Goal: Communication & Community: Answer question/provide support

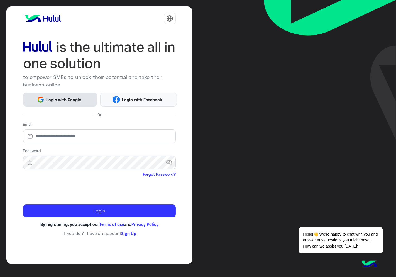
click at [73, 103] on button "Login with Google" at bounding box center [60, 100] width 74 height 14
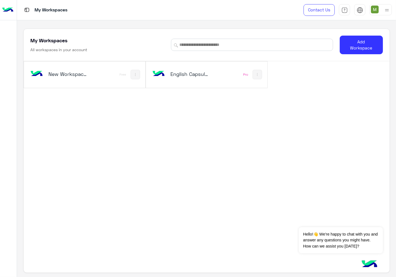
click at [185, 83] on div "English Capsules Pro" at bounding box center [206, 74] width 121 height 26
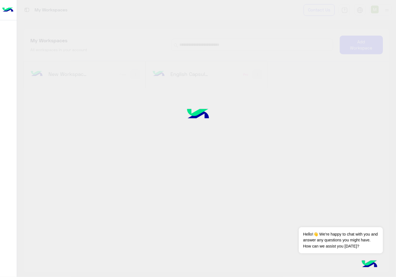
click at [185, 83] on div at bounding box center [198, 138] width 396 height 277
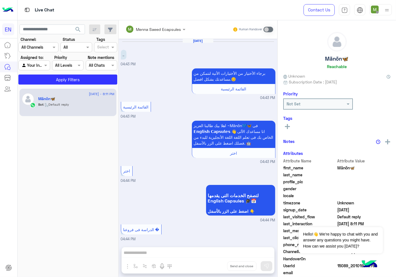
scroll to position [247, 0]
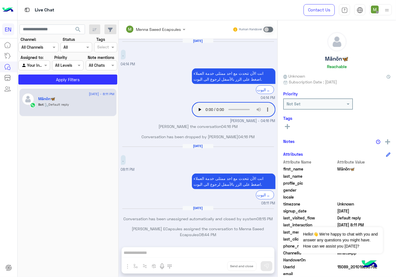
click at [38, 65] on div at bounding box center [34, 65] width 31 height 6
click at [40, 109] on b "Your Team" at bounding box center [36, 108] width 19 height 5
click at [55, 82] on button "Apply Filters" at bounding box center [67, 80] width 99 height 10
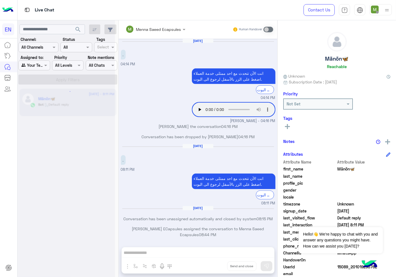
click at [40, 49] on div at bounding box center [66, 140] width 97 height 277
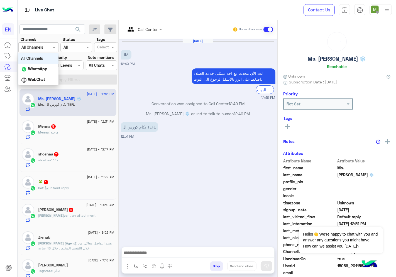
click at [40, 49] on input "text" at bounding box center [31, 48] width 20 height 6
click at [41, 69] on b "WhatsApp" at bounding box center [37, 68] width 19 height 5
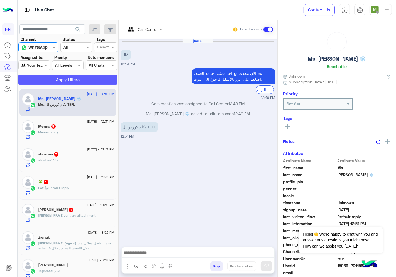
click at [48, 77] on button "Apply Filters" at bounding box center [67, 80] width 99 height 10
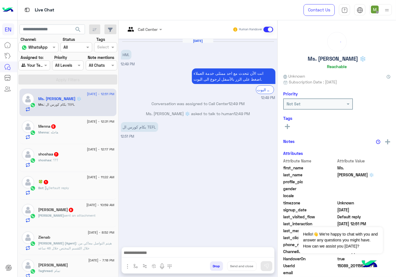
click at [146, 29] on input "text" at bounding box center [136, 29] width 23 height 6
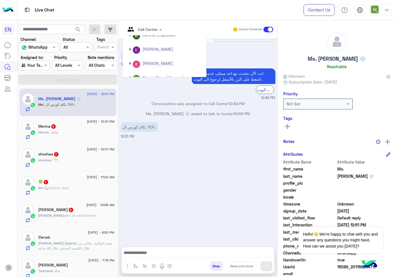
scroll to position [78, 0]
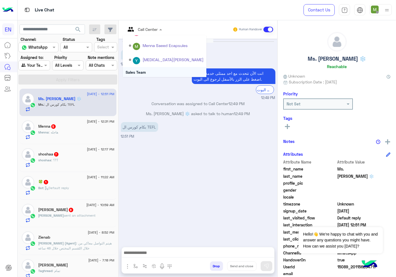
click at [143, 71] on div "Sales Team" at bounding box center [164, 72] width 83 height 10
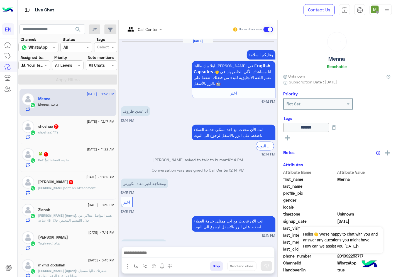
scroll to position [248, 0]
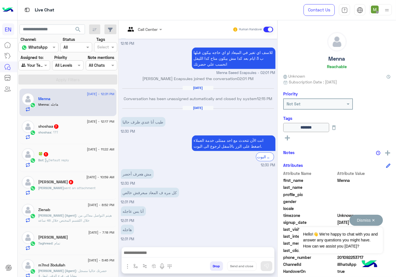
click at [374, 220] on button "Dismiss ✕" at bounding box center [365, 220] width 33 height 11
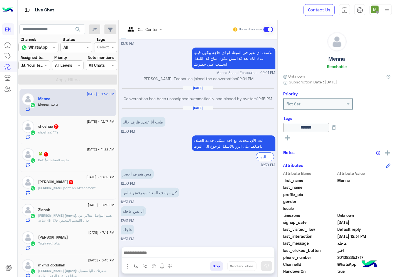
click at [344, 258] on span "201092253717" at bounding box center [363, 258] width 53 height 6
copy span "201092253717"
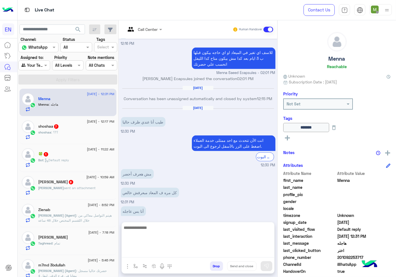
click at [221, 251] on textarea at bounding box center [198, 240] width 152 height 33
type textarea "*"
type textarea "**********"
drag, startPoint x: 243, startPoint y: 232, endPoint x: 256, endPoint y: 232, distance: 13.6
click at [256, 232] on textarea "**********" at bounding box center [198, 240] width 152 height 33
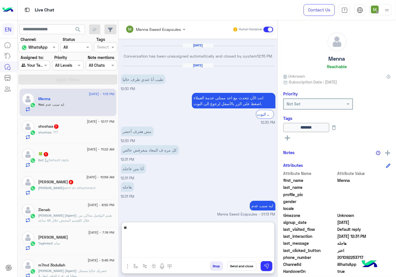
scroll to position [300, 0]
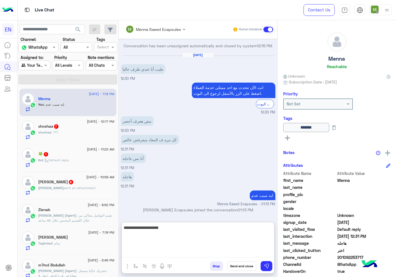
type textarea "**********"
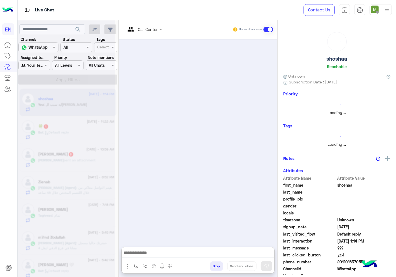
click at [67, 132] on div at bounding box center [66, 140] width 97 height 277
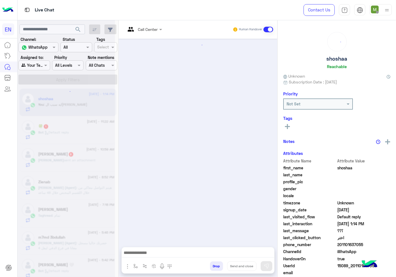
scroll to position [488, 0]
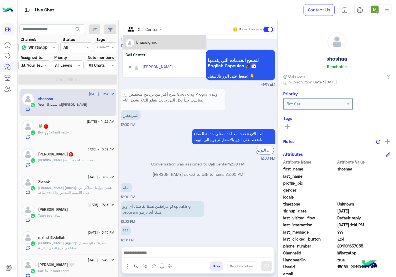
click at [145, 26] on input "text" at bounding box center [136, 29] width 23 height 6
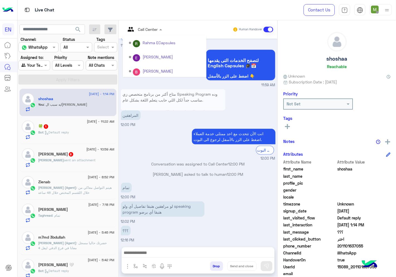
scroll to position [92, 0]
click at [142, 58] on div "Sales Team" at bounding box center [164, 58] width 83 height 10
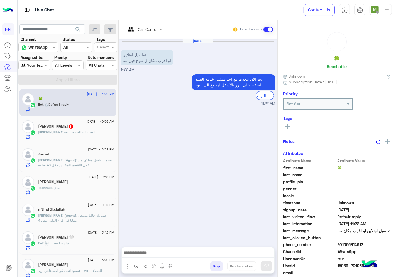
click at [149, 31] on div at bounding box center [144, 29] width 42 height 6
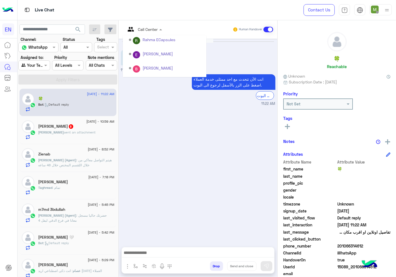
scroll to position [92, 0]
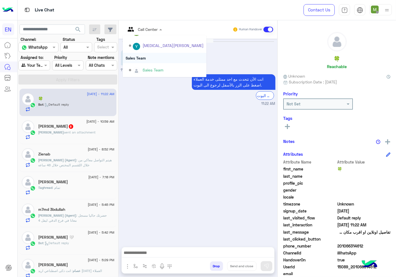
click at [142, 57] on div "Sales Team" at bounding box center [164, 58] width 83 height 10
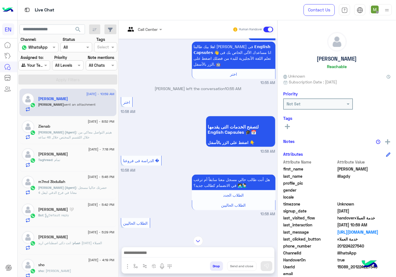
scroll to position [803, 0]
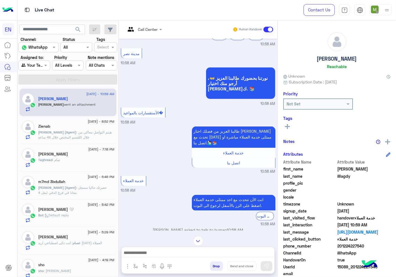
drag, startPoint x: 364, startPoint y: 246, endPoint x: 339, endPoint y: 246, distance: 24.2
click at [339, 246] on span "201224227540" at bounding box center [363, 246] width 53 height 6
copy span "01224227540"
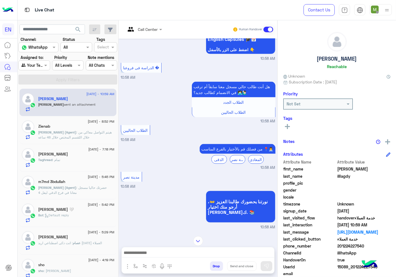
scroll to position [832, 0]
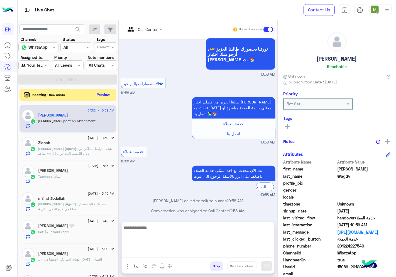
click at [185, 249] on textarea at bounding box center [198, 240] width 152 height 33
type textarea "*"
type textarea "**********"
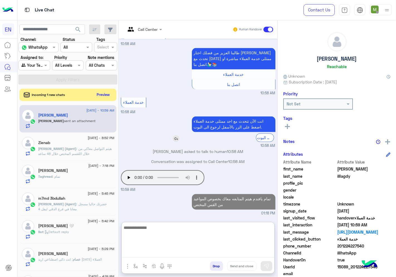
scroll to position [880, 0]
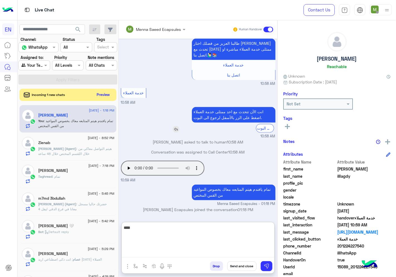
type textarea "*****"
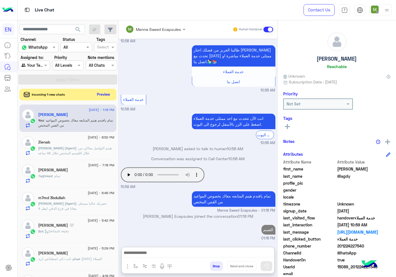
click at [101, 96] on button "Preview" at bounding box center [103, 95] width 17 height 8
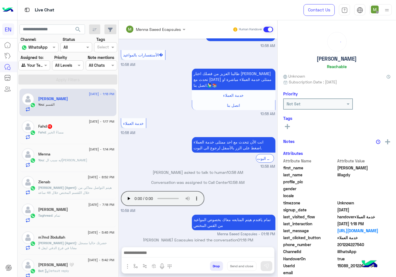
scroll to position [329, 0]
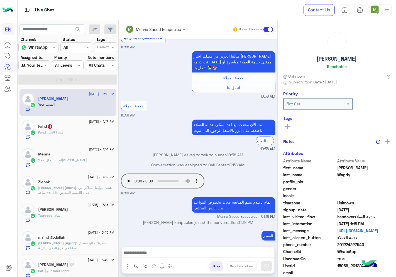
click at [72, 131] on div "Fahd : مساءً الخير" at bounding box center [76, 135] width 76 height 10
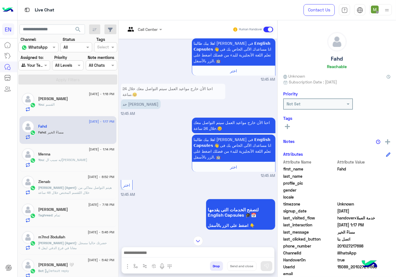
scroll to position [69, 0]
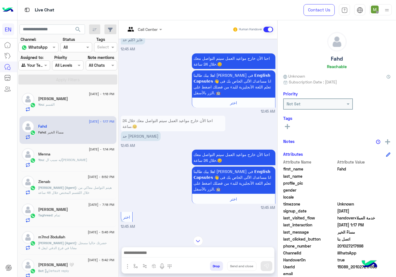
click at [149, 28] on div at bounding box center [144, 29] width 42 height 6
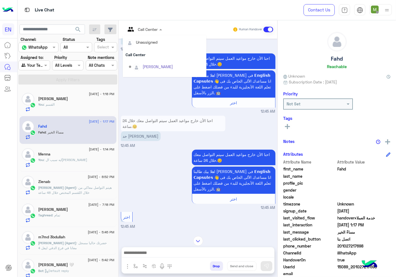
scroll to position [92, 0]
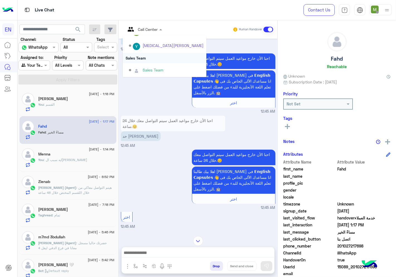
click at [133, 57] on div "Sales Team" at bounding box center [164, 58] width 83 height 10
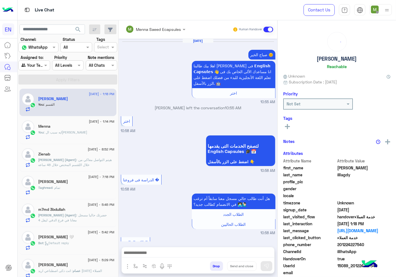
scroll to position [311, 0]
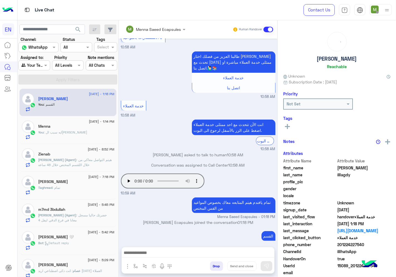
click at [42, 66] on div at bounding box center [34, 65] width 31 height 6
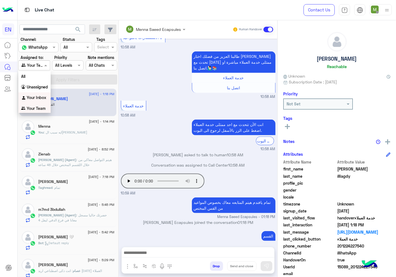
click at [43, 96] on b "Your Inbox" at bounding box center [36, 97] width 19 height 5
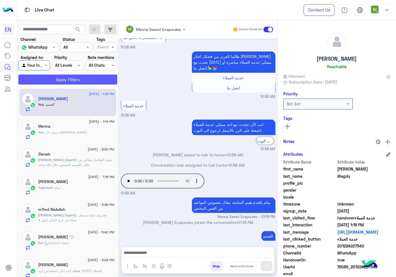
click at [51, 80] on button "Apply Filters" at bounding box center [67, 80] width 99 height 10
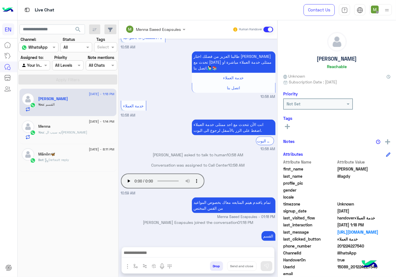
click at [38, 66] on div at bounding box center [34, 65] width 31 height 6
click at [44, 87] on b "Unassigned" at bounding box center [37, 87] width 21 height 5
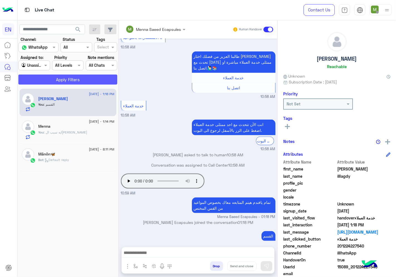
click at [55, 82] on button "Apply Filters" at bounding box center [67, 80] width 99 height 10
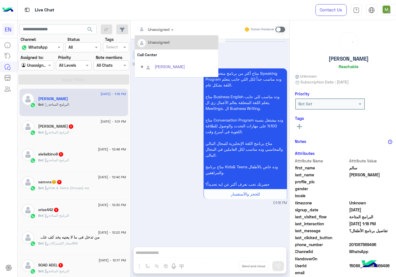
click at [176, 29] on span at bounding box center [172, 29] width 7 height 6
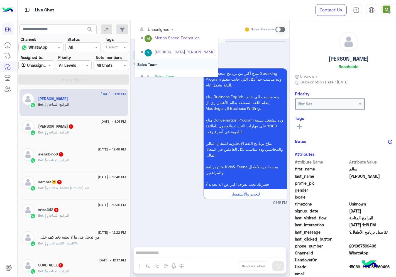
scroll to position [92, 0]
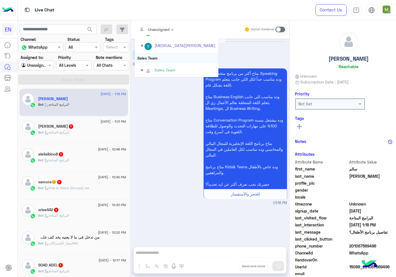
click at [165, 58] on div "Sales Team" at bounding box center [176, 58] width 83 height 10
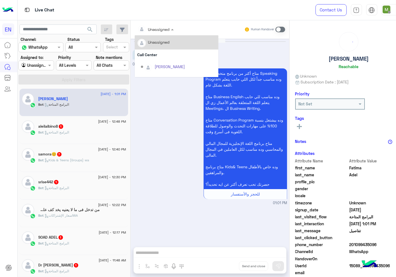
click at [160, 29] on input "text" at bounding box center [148, 29] width 23 height 6
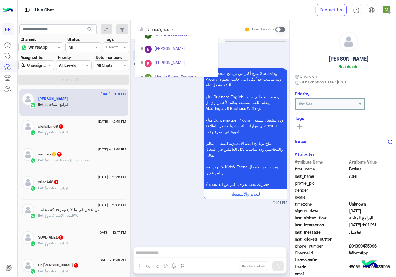
scroll to position [92, 0]
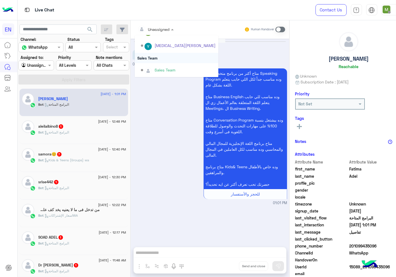
click at [156, 59] on div "Sales Team" at bounding box center [176, 58] width 83 height 10
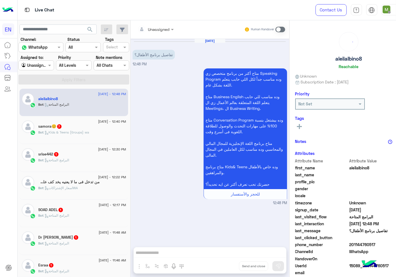
click at [172, 31] on div at bounding box center [156, 29] width 42 height 6
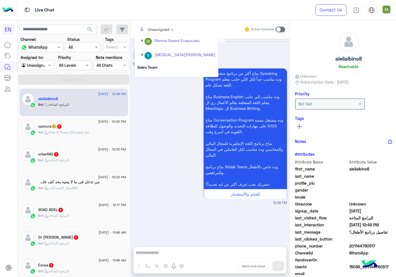
scroll to position [92, 0]
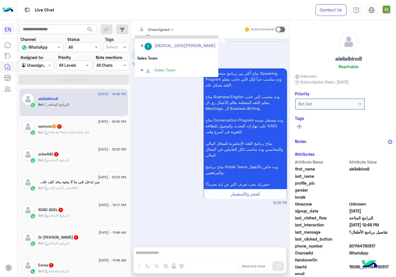
click at [159, 57] on div "Sales Team" at bounding box center [176, 58] width 83 height 10
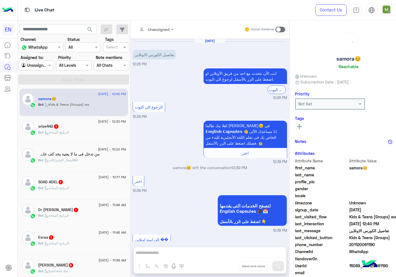
scroll to position [369, 0]
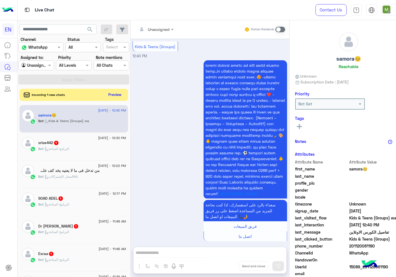
drag, startPoint x: 158, startPoint y: 27, endPoint x: 159, endPoint y: 33, distance: 6.2
click at [158, 27] on input "text" at bounding box center [148, 29] width 23 height 6
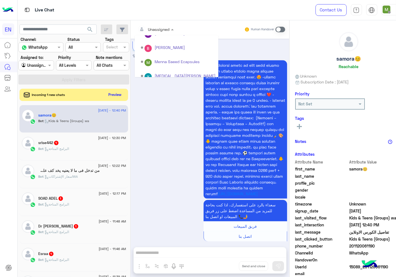
scroll to position [92, 0]
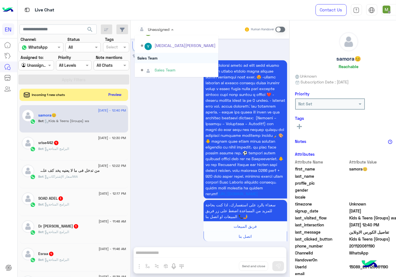
click at [156, 56] on div "Sales Team" at bounding box center [176, 58] width 83 height 10
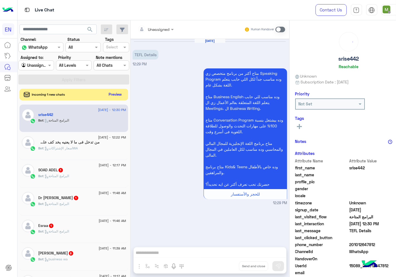
click at [120, 95] on button "Preview" at bounding box center [115, 95] width 17 height 8
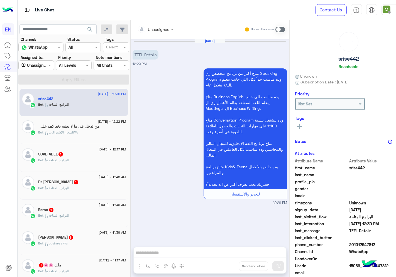
click at [160, 29] on input "text" at bounding box center [148, 29] width 23 height 6
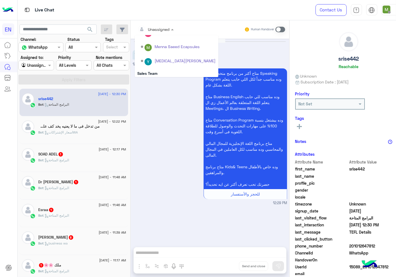
scroll to position [92, 0]
click at [159, 58] on div "Sales Team" at bounding box center [176, 58] width 83 height 10
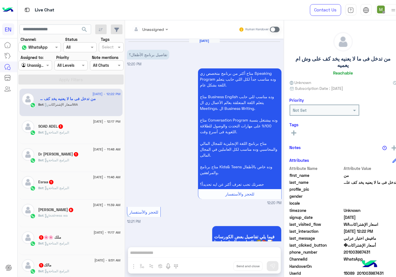
scroll to position [382, 0]
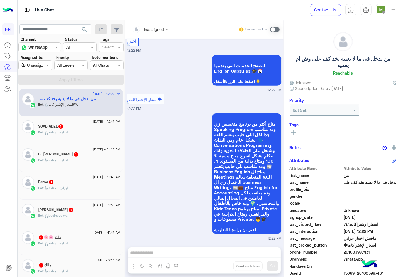
click at [166, 26] on div at bounding box center [150, 29] width 42 height 6
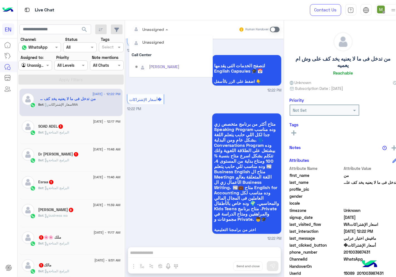
scroll to position [92, 0]
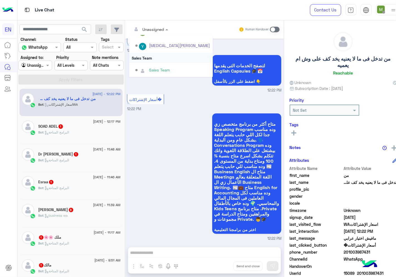
click at [157, 58] on div "Sales Team" at bounding box center [170, 58] width 83 height 10
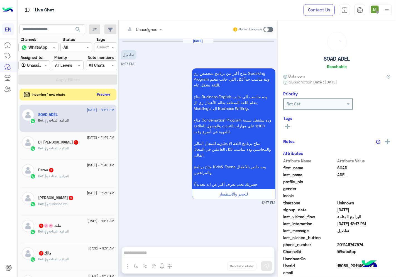
click at [103, 94] on button "Preview" at bounding box center [103, 95] width 17 height 8
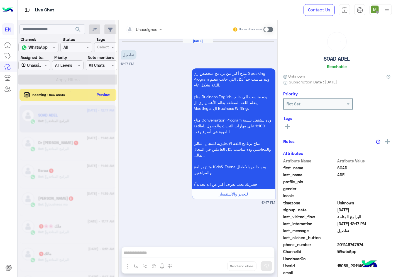
click at [151, 28] on div at bounding box center [144, 29] width 42 height 6
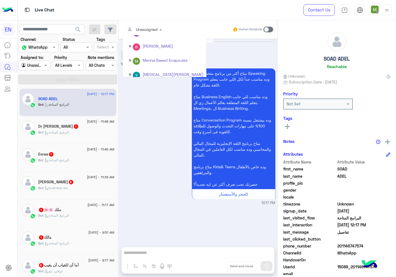
scroll to position [92, 0]
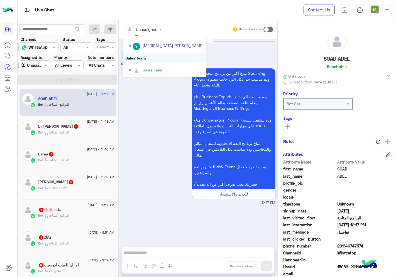
click at [145, 57] on div "Sales Team" at bounding box center [164, 58] width 83 height 10
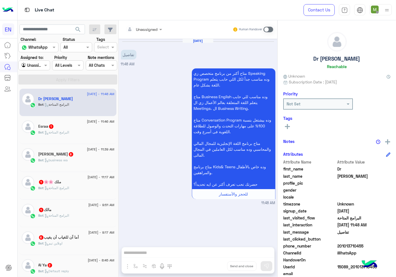
click at [149, 27] on div at bounding box center [144, 29] width 42 height 6
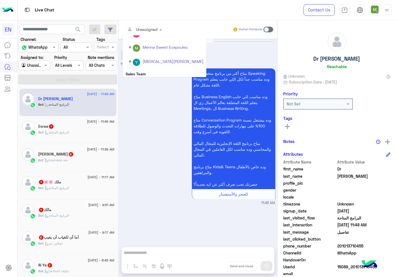
scroll to position [92, 0]
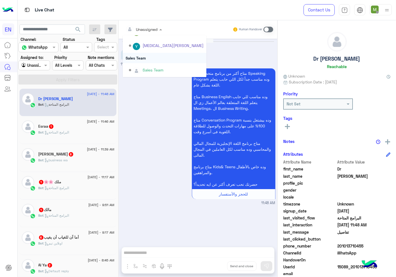
click at [140, 56] on div "Sales Team" at bounding box center [164, 58] width 83 height 10
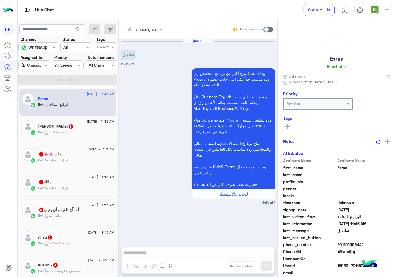
click at [149, 30] on div at bounding box center [144, 29] width 42 height 6
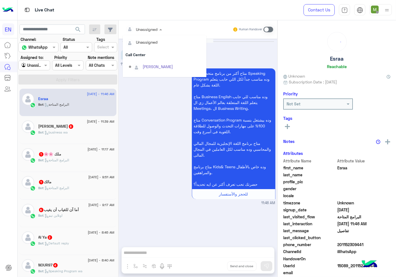
scroll to position [92, 0]
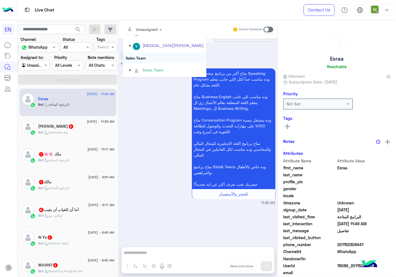
click at [142, 56] on div "Sales Team" at bounding box center [164, 58] width 83 height 10
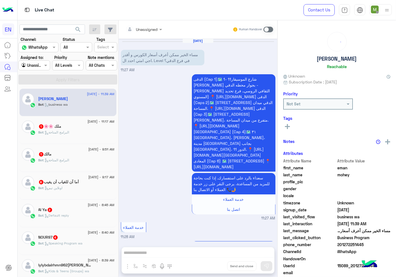
scroll to position [1386, 0]
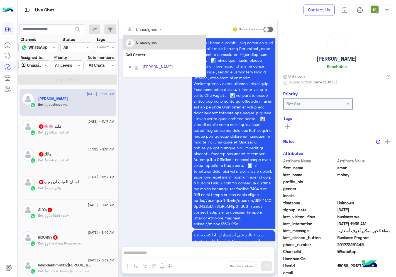
click at [150, 29] on div at bounding box center [144, 29] width 42 height 6
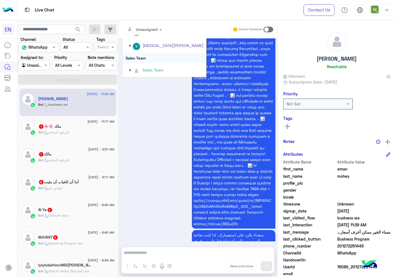
click at [145, 57] on div "Sales Team" at bounding box center [164, 58] width 83 height 10
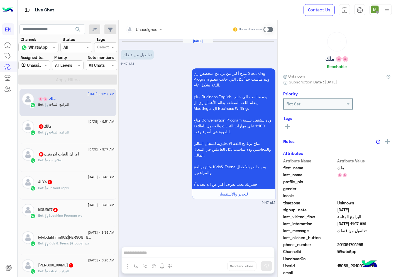
click at [152, 31] on div at bounding box center [144, 29] width 42 height 6
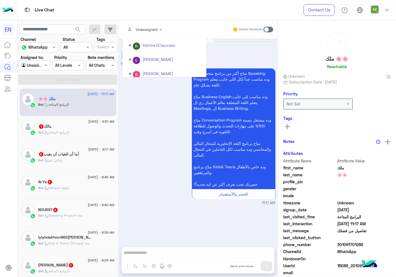
scroll to position [92, 0]
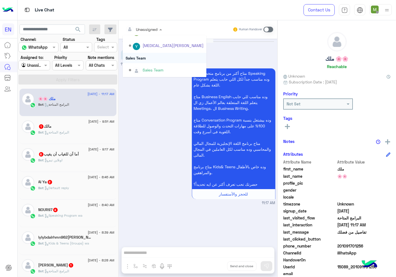
click at [140, 57] on div "Sales Team" at bounding box center [164, 58] width 83 height 10
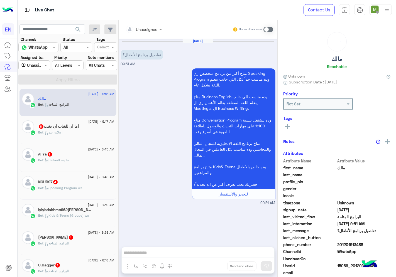
click at [149, 31] on div at bounding box center [144, 29] width 42 height 6
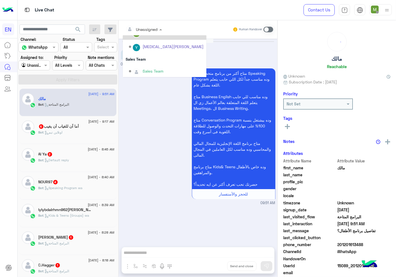
scroll to position [92, 0]
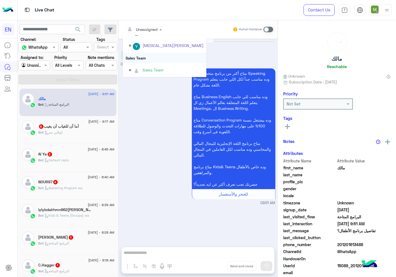
click at [145, 57] on div "Sales Team" at bounding box center [164, 58] width 83 height 10
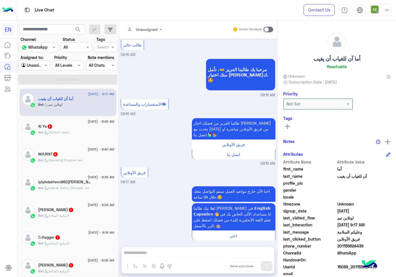
drag, startPoint x: 363, startPoint y: 244, endPoint x: 339, endPoint y: 244, distance: 24.2
click at [339, 244] on span "201155624439" at bounding box center [363, 246] width 53 height 6
copy span "01155624439"
click at [152, 29] on div at bounding box center [144, 29] width 42 height 6
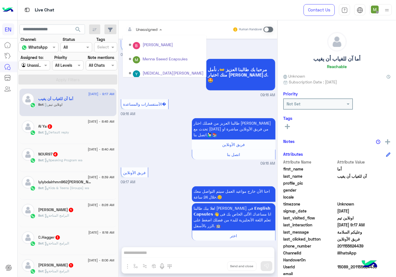
scroll to position [92, 0]
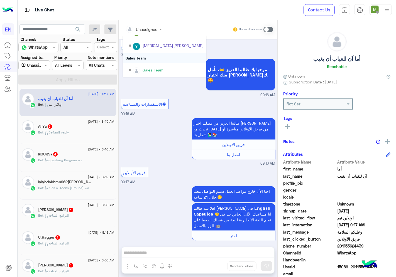
click at [143, 58] on div "Sales Team" at bounding box center [164, 58] width 83 height 10
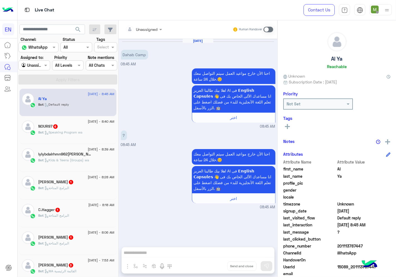
click at [154, 27] on div at bounding box center [144, 29] width 42 height 6
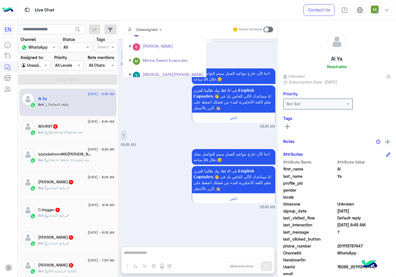
scroll to position [92, 0]
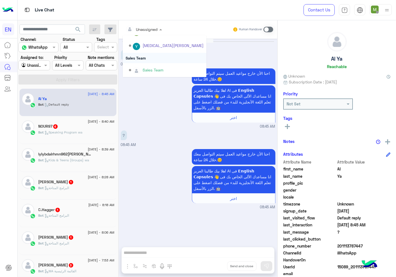
click at [142, 58] on div "Sales Team" at bounding box center [164, 58] width 83 height 10
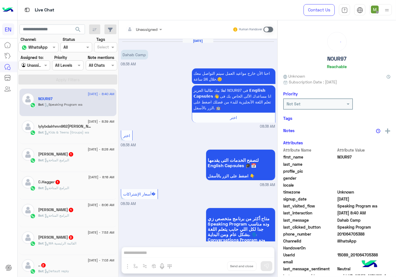
scroll to position [366, 0]
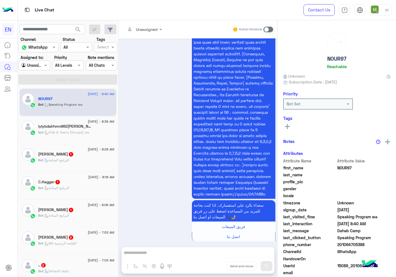
click at [151, 27] on div at bounding box center [144, 29] width 42 height 6
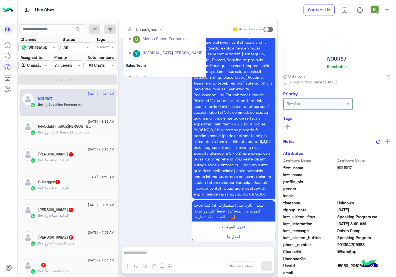
scroll to position [92, 0]
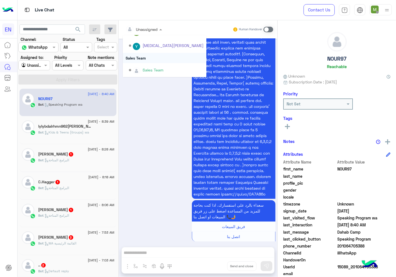
click at [143, 57] on div "Sales Team" at bounding box center [164, 58] width 83 height 10
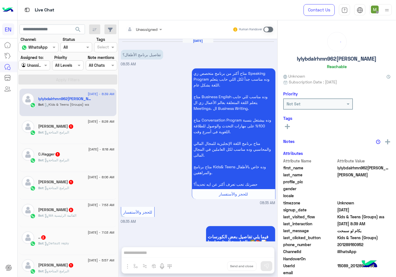
scroll to position [784, 0]
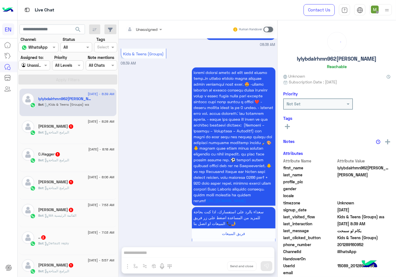
click at [144, 29] on input "text" at bounding box center [136, 29] width 23 height 6
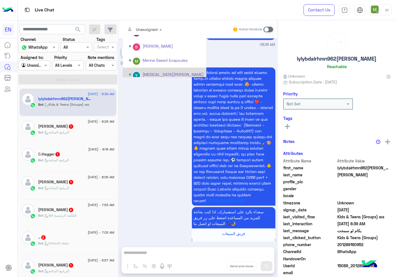
scroll to position [92, 0]
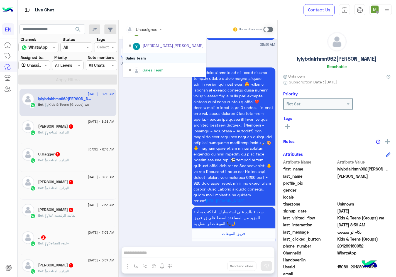
click at [143, 57] on div "Sales Team" at bounding box center [164, 58] width 83 height 10
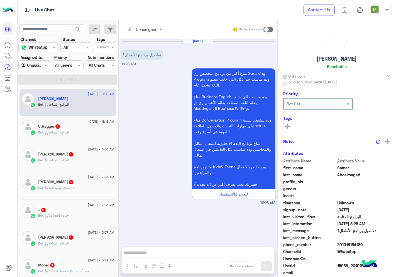
click at [147, 27] on input "text" at bounding box center [136, 29] width 23 height 6
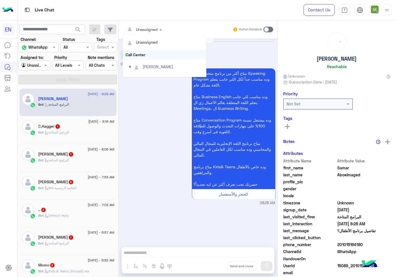
scroll to position [92, 0]
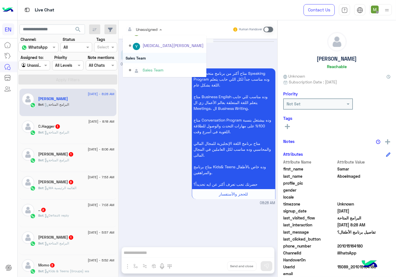
click at [144, 59] on div "Sales Team" at bounding box center [164, 58] width 83 height 10
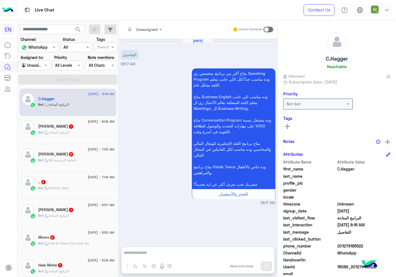
click at [144, 30] on input "text" at bounding box center [136, 29] width 23 height 6
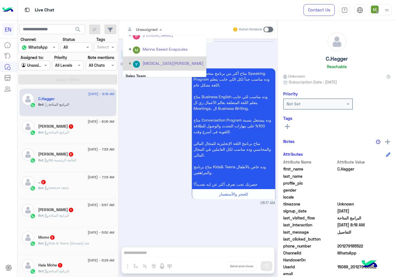
scroll to position [92, 0]
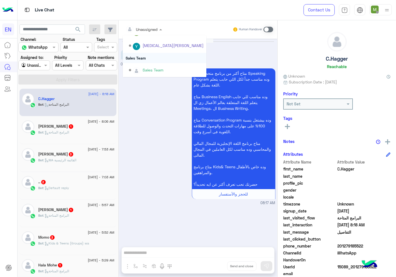
click at [135, 57] on div "Sales Team" at bounding box center [164, 58] width 83 height 10
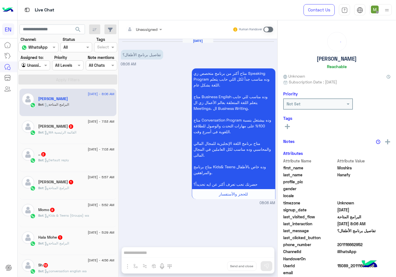
click at [153, 28] on div at bounding box center [144, 29] width 42 height 6
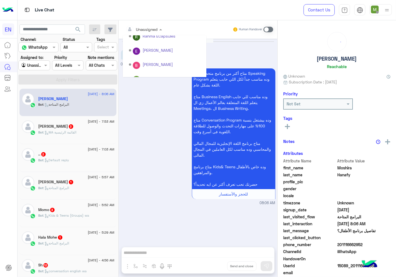
scroll to position [92, 0]
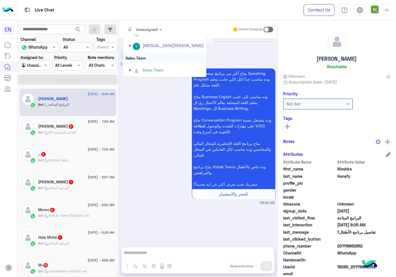
click at [142, 58] on div "Sales Team" at bounding box center [164, 58] width 83 height 10
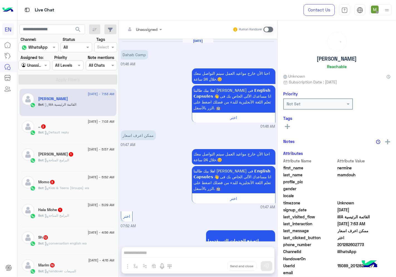
scroll to position [27, 0]
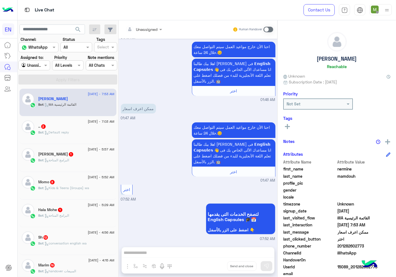
click at [151, 29] on div at bounding box center [144, 29] width 42 height 6
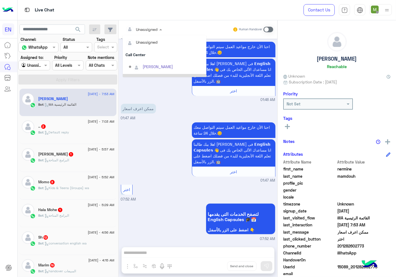
scroll to position [92, 0]
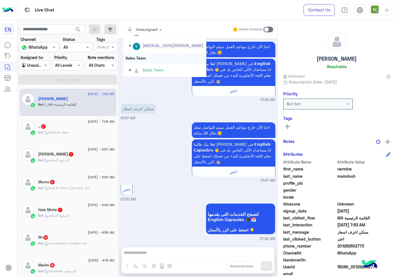
click at [145, 57] on div "Sales Team" at bounding box center [164, 58] width 83 height 10
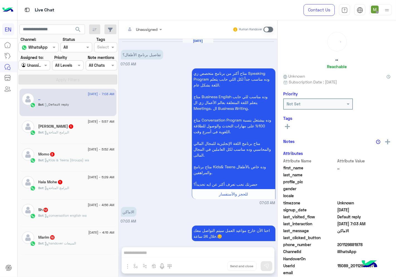
scroll to position [45, 0]
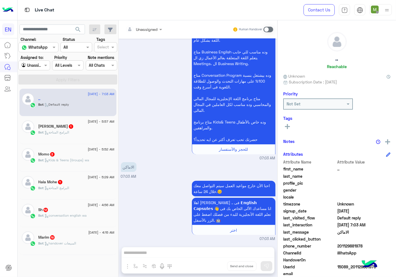
click at [146, 29] on input "text" at bounding box center [136, 29] width 23 height 6
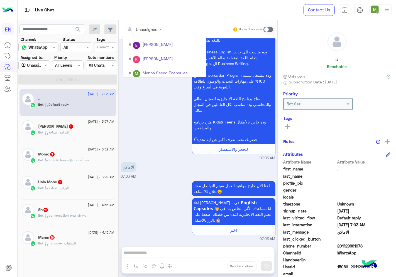
scroll to position [92, 0]
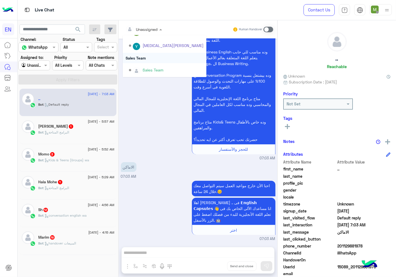
click at [137, 58] on div "Sales Team" at bounding box center [164, 58] width 83 height 10
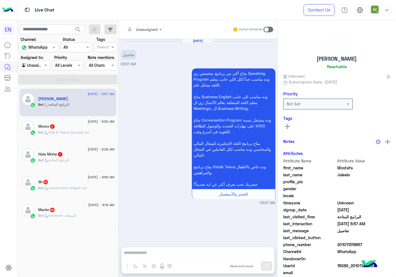
click at [153, 31] on div at bounding box center [144, 29] width 42 height 6
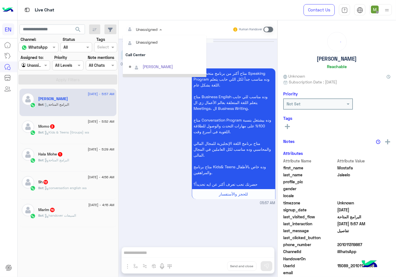
scroll to position [92, 0]
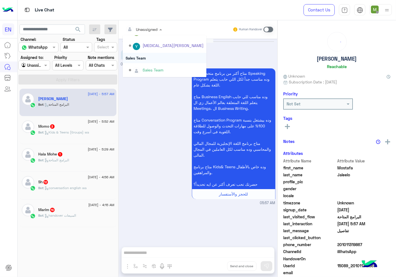
click at [134, 56] on div "Sales Team" at bounding box center [164, 58] width 83 height 10
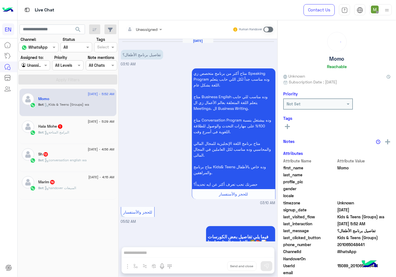
scroll to position [225, 0]
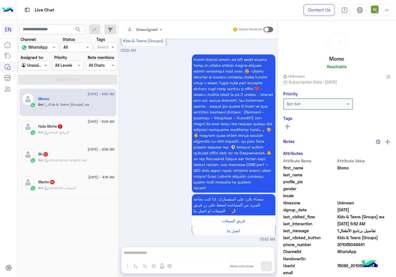
click at [147, 29] on input "text" at bounding box center [136, 29] width 23 height 6
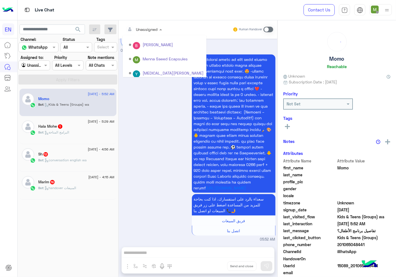
scroll to position [92, 0]
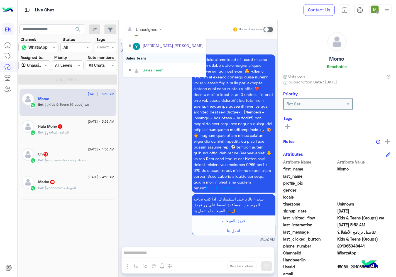
click at [138, 56] on div "Sales Team" at bounding box center [164, 58] width 83 height 10
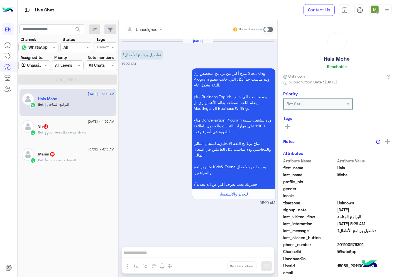
click at [149, 29] on div at bounding box center [144, 29] width 42 height 6
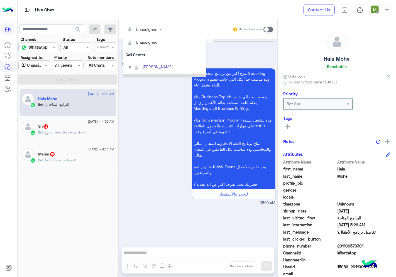
scroll to position [92, 0]
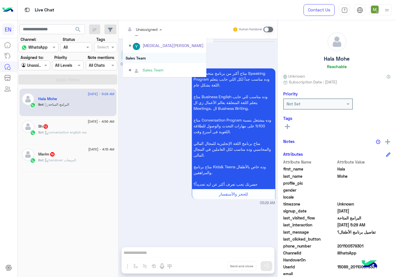
click at [142, 57] on div "Sales Team" at bounding box center [164, 58] width 83 height 10
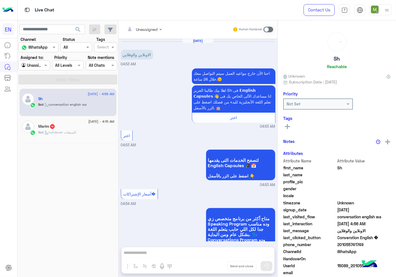
scroll to position [1061, 0]
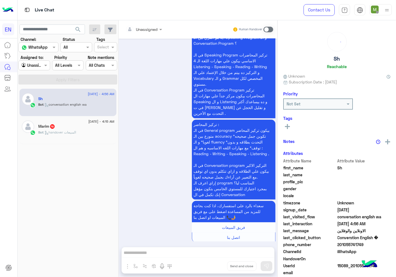
click at [149, 27] on div at bounding box center [144, 29] width 42 height 6
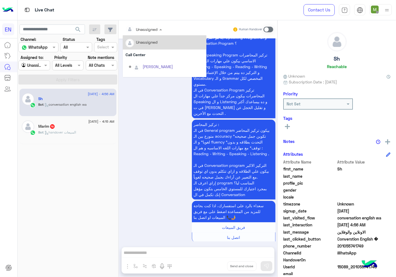
scroll to position [92, 0]
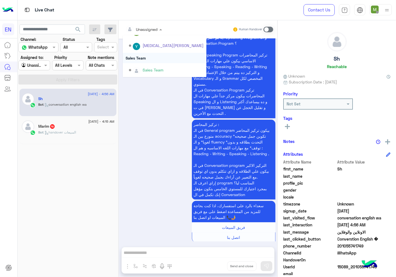
click at [143, 56] on div "Sales Team" at bounding box center [164, 58] width 83 height 10
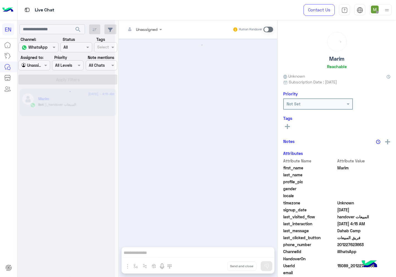
scroll to position [1323, 0]
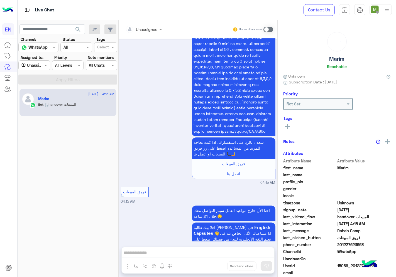
click at [149, 31] on div at bounding box center [144, 29] width 42 height 6
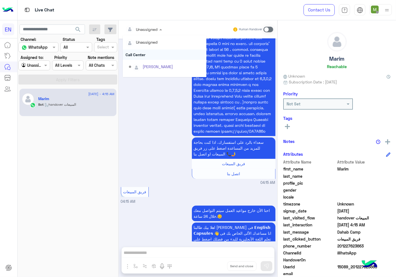
scroll to position [92, 0]
click at [146, 57] on div "Sales Team" at bounding box center [164, 58] width 83 height 10
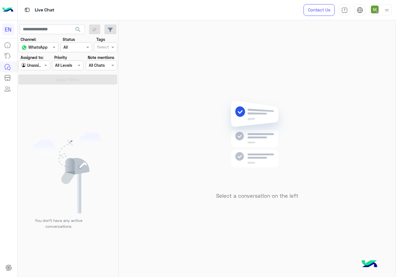
click at [35, 66] on div at bounding box center [34, 65] width 31 height 6
click at [39, 95] on b "Your Inbox" at bounding box center [36, 97] width 19 height 5
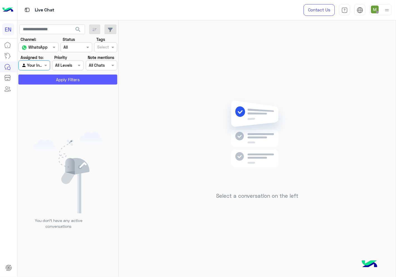
click at [63, 79] on button "Apply Filters" at bounding box center [67, 80] width 99 height 10
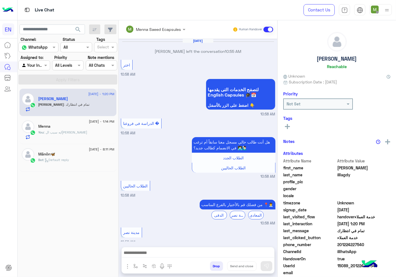
scroll to position [273, 0]
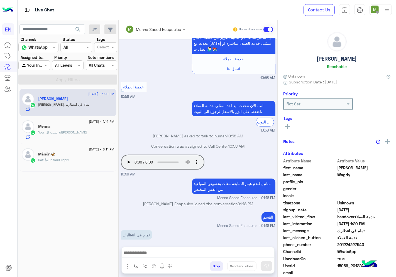
click at [39, 66] on div at bounding box center [34, 65] width 31 height 6
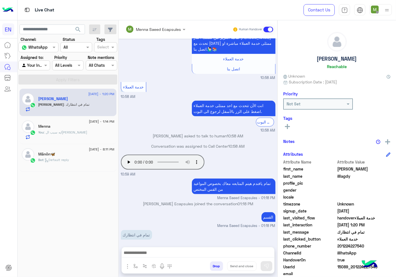
click at [287, 126] on rect at bounding box center [287, 126] width 5 height 1
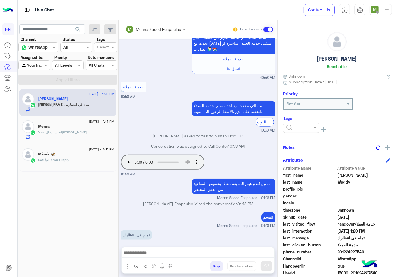
click at [294, 127] on input "text" at bounding box center [294, 128] width 17 height 6
click at [298, 139] on div "Solved" at bounding box center [301, 141] width 36 height 10
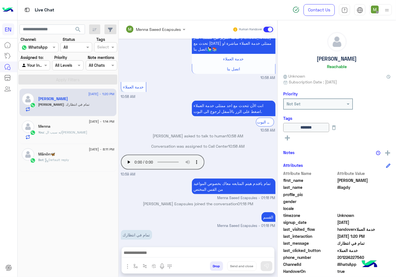
click at [40, 65] on div at bounding box center [34, 65] width 31 height 6
drag, startPoint x: 38, startPoint y: 88, endPoint x: 49, endPoint y: 83, distance: 12.1
click at [39, 88] on b "Unassigned" at bounding box center [37, 87] width 21 height 5
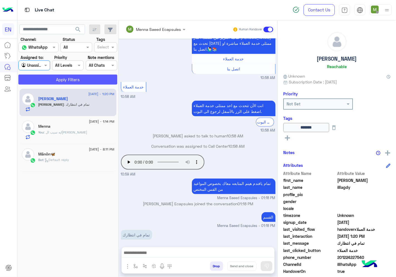
click at [60, 80] on button "Apply Filters" at bounding box center [67, 80] width 99 height 10
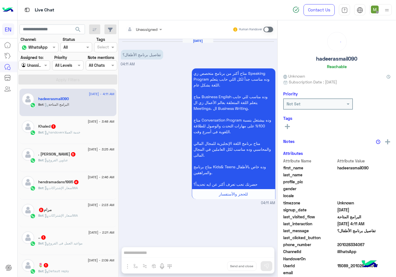
click at [145, 31] on input "text" at bounding box center [136, 29] width 23 height 6
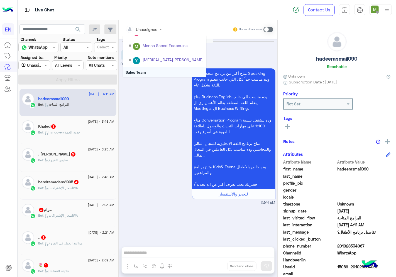
click at [144, 71] on div "Sales Team" at bounding box center [164, 72] width 83 height 10
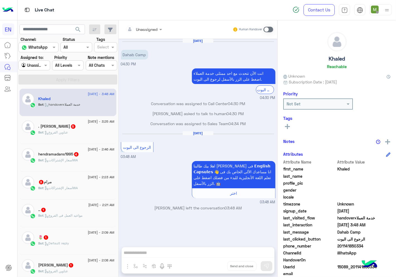
click at [144, 30] on input "text" at bounding box center [136, 29] width 23 height 6
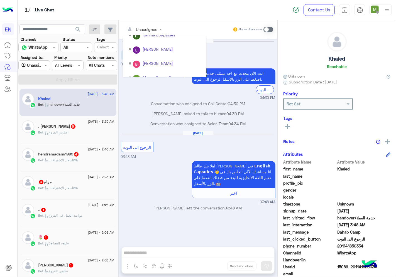
scroll to position [92, 0]
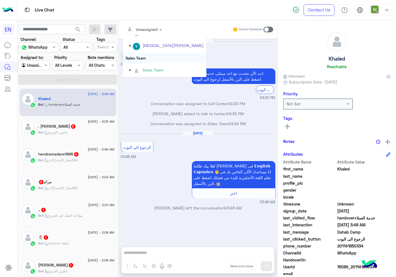
click at [142, 58] on div "Sales Team" at bounding box center [164, 58] width 83 height 10
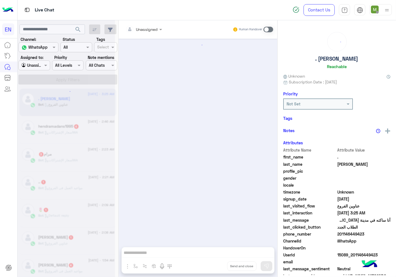
scroll to position [216, 0]
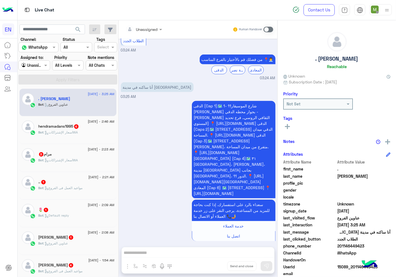
click at [154, 28] on div at bounding box center [144, 29] width 42 height 6
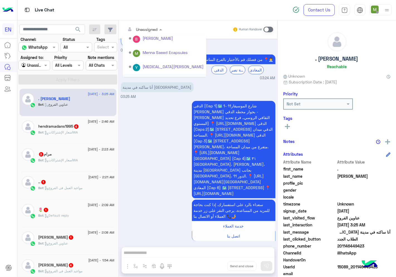
scroll to position [92, 0]
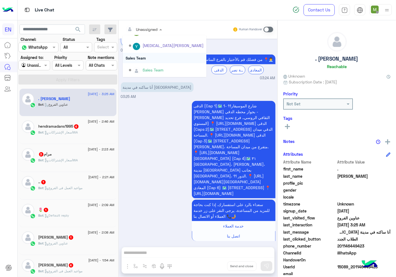
click at [148, 56] on div "Sales Team" at bounding box center [164, 58] width 83 height 10
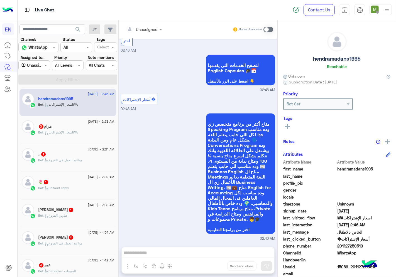
click at [148, 27] on input "text" at bounding box center [136, 29] width 23 height 6
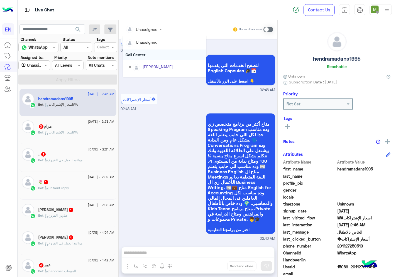
scroll to position [92, 0]
click at [142, 59] on div "Sales Team" at bounding box center [164, 58] width 83 height 10
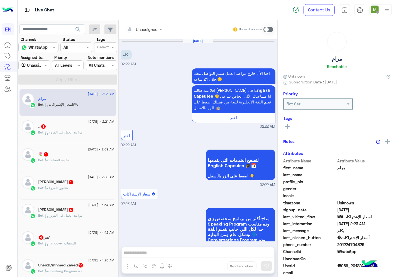
scroll to position [100, 0]
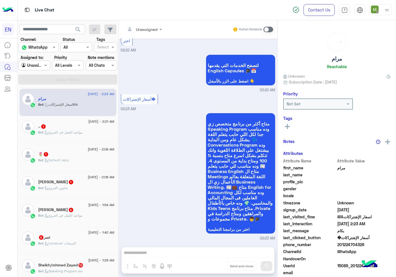
click at [147, 31] on input "text" at bounding box center [136, 29] width 23 height 6
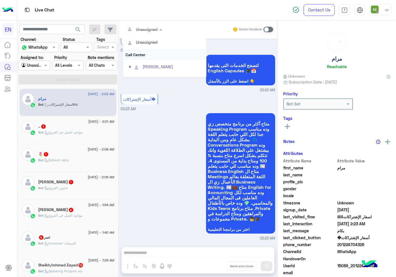
scroll to position [92, 0]
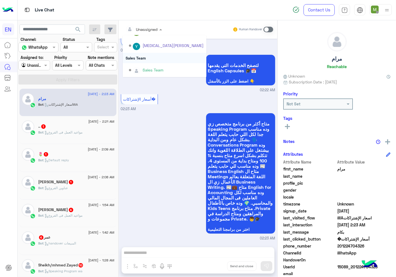
click at [143, 56] on div "Sales Team" at bounding box center [164, 58] width 83 height 10
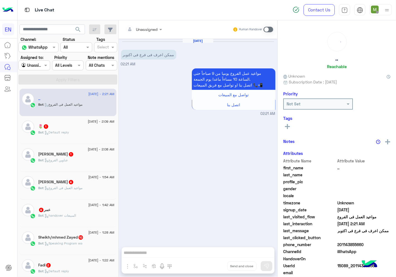
click at [147, 27] on input "text" at bounding box center [136, 29] width 23 height 6
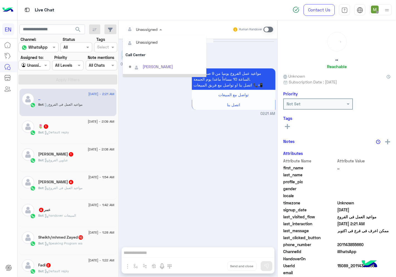
scroll to position [92, 0]
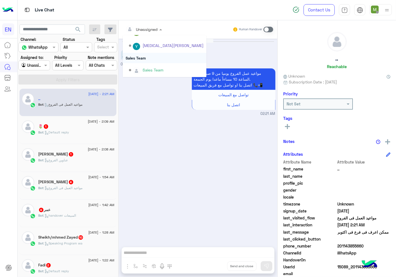
click at [144, 57] on div "Sales Team" at bounding box center [164, 58] width 83 height 10
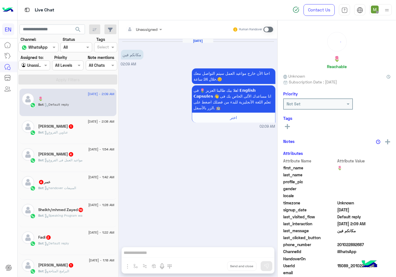
click at [152, 28] on div at bounding box center [144, 29] width 42 height 6
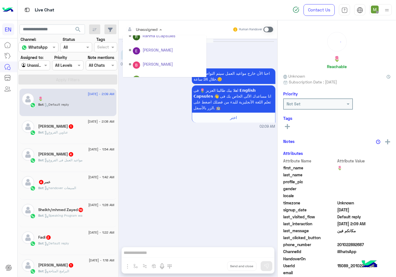
scroll to position [92, 0]
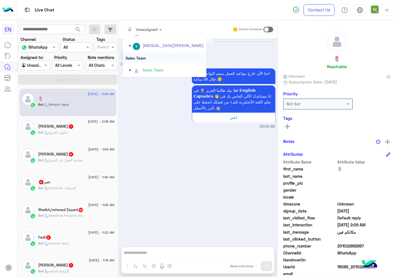
click at [142, 56] on div "Sales Team" at bounding box center [164, 58] width 83 height 10
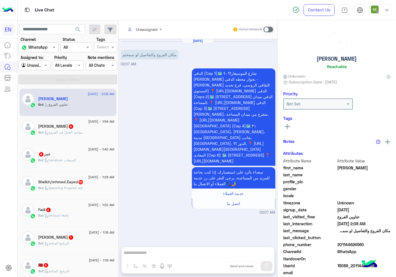
click at [148, 28] on input "text" at bounding box center [136, 29] width 23 height 6
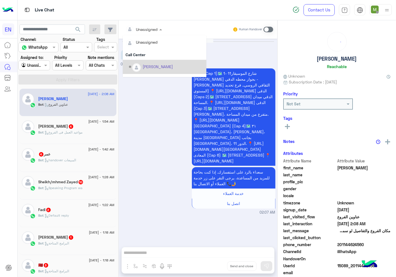
scroll to position [92, 0]
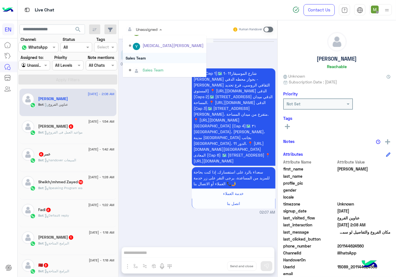
click at [141, 57] on div "Sales Team" at bounding box center [164, 58] width 83 height 10
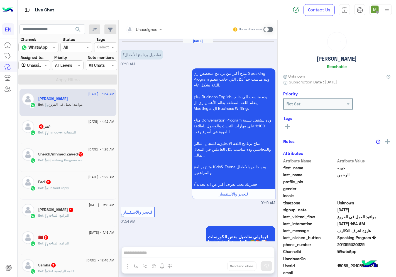
scroll to position [357, 0]
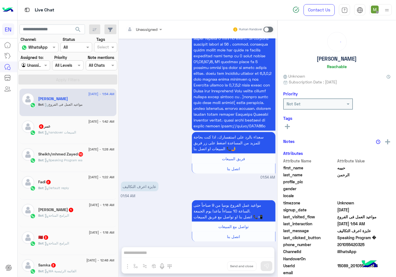
click at [150, 31] on div at bounding box center [144, 29] width 42 height 6
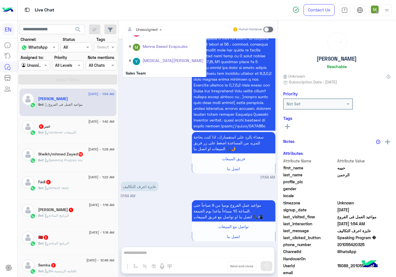
scroll to position [92, 0]
click at [143, 58] on div "Sales Team" at bounding box center [164, 58] width 83 height 10
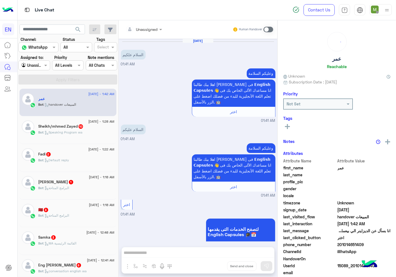
scroll to position [102, 0]
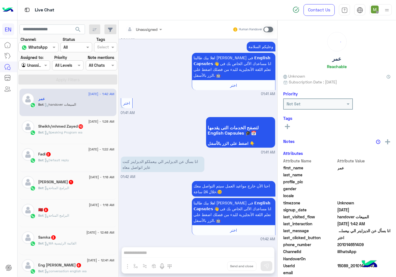
click at [143, 29] on input "text" at bounding box center [136, 29] width 23 height 6
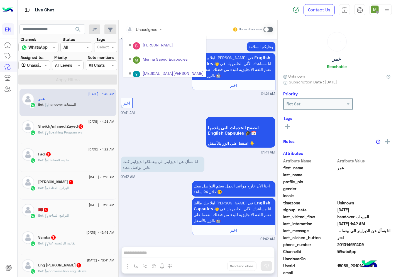
scroll to position [92, 0]
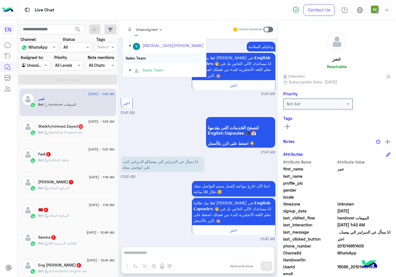
click at [142, 56] on div "Sales Team" at bounding box center [164, 58] width 83 height 10
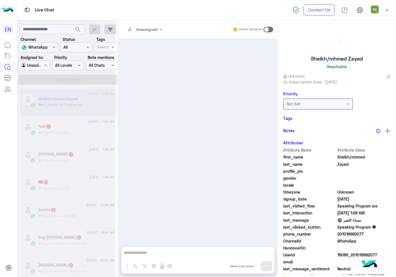
scroll to position [896, 0]
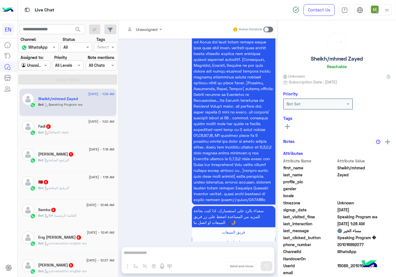
click at [151, 30] on div at bounding box center [144, 29] width 42 height 6
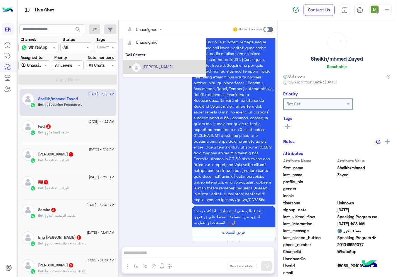
scroll to position [92, 0]
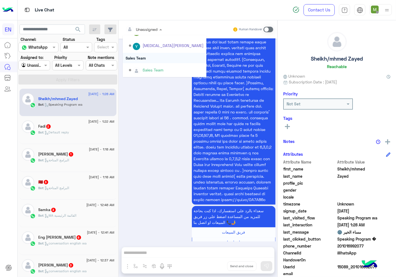
click at [144, 54] on div "Sales Team" at bounding box center [164, 58] width 83 height 10
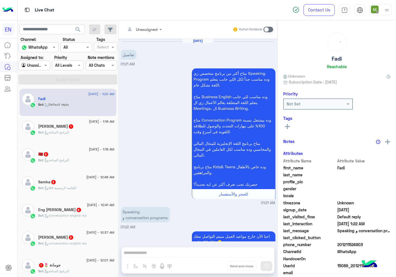
scroll to position [51, 0]
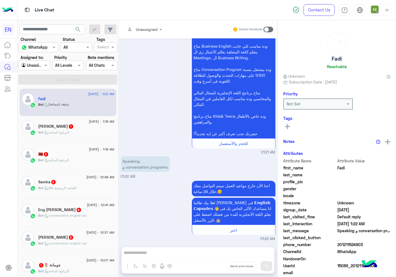
click at [148, 31] on input "text" at bounding box center [136, 29] width 23 height 6
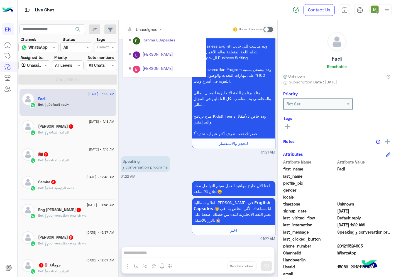
scroll to position [92, 0]
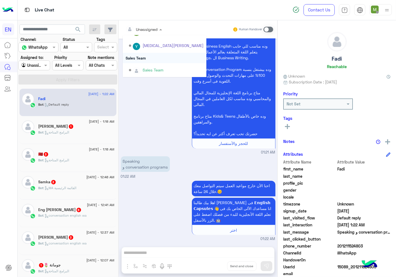
click at [143, 56] on div "Sales Team" at bounding box center [164, 58] width 83 height 10
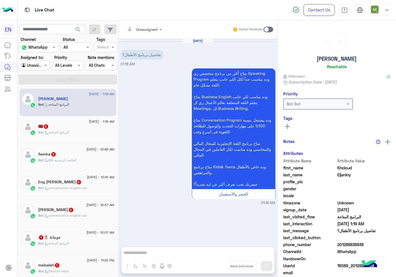
click at [149, 31] on div at bounding box center [144, 29] width 42 height 6
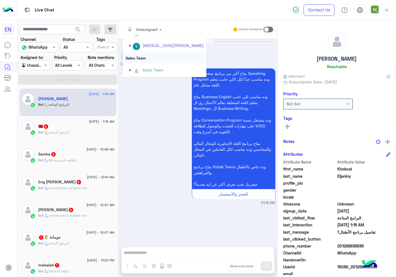
click at [146, 56] on div "Sales Team" at bounding box center [164, 58] width 83 height 10
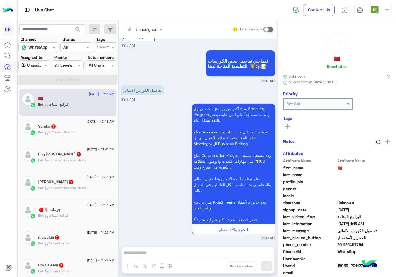
click at [146, 29] on input "text" at bounding box center [136, 29] width 23 height 6
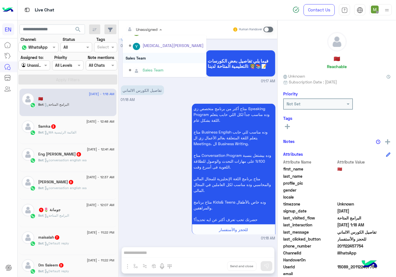
click at [143, 56] on div "Sales Team" at bounding box center [164, 58] width 83 height 10
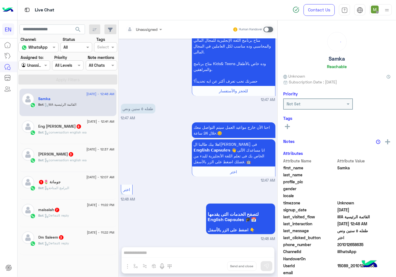
click at [150, 31] on div at bounding box center [144, 29] width 42 height 6
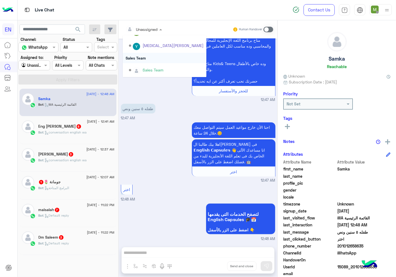
click at [142, 57] on div "Sales Team" at bounding box center [164, 58] width 83 height 10
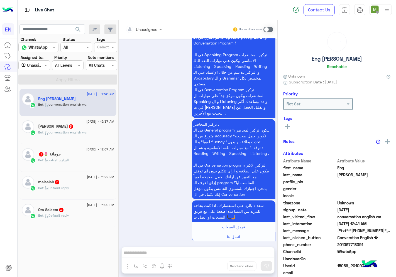
click at [149, 29] on div at bounding box center [144, 29] width 42 height 6
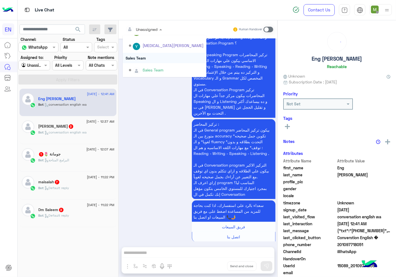
click at [141, 56] on div "Sales Team" at bounding box center [164, 58] width 83 height 10
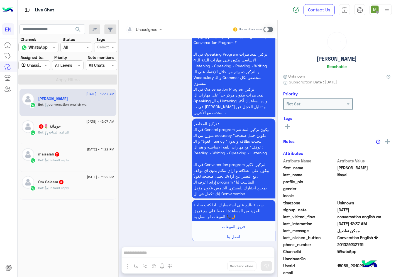
click at [146, 33] on div "Unassigned" at bounding box center [141, 29] width 32 height 11
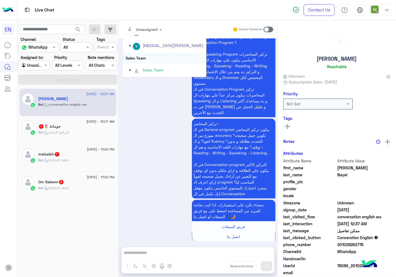
click at [141, 56] on div "Sales Team" at bounding box center [164, 58] width 83 height 10
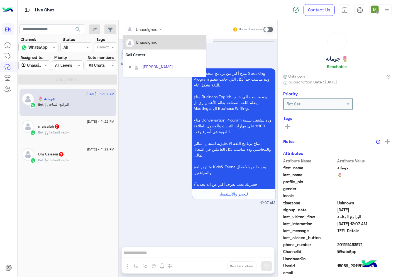
click at [147, 32] on div "Unassigned" at bounding box center [141, 29] width 32 height 11
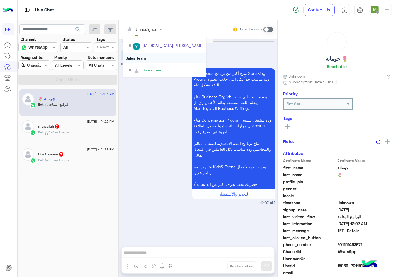
click at [144, 57] on div "Sales Team" at bounding box center [164, 58] width 83 height 10
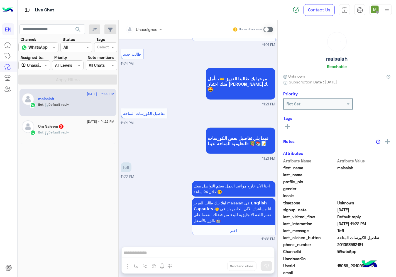
click at [150, 33] on div "Unassigned" at bounding box center [141, 29] width 32 height 11
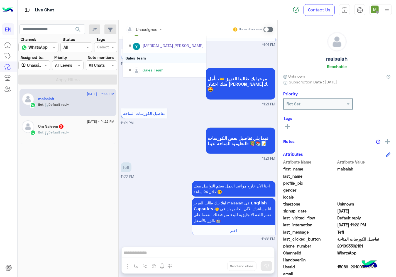
click at [143, 56] on div "Sales Team" at bounding box center [164, 58] width 83 height 10
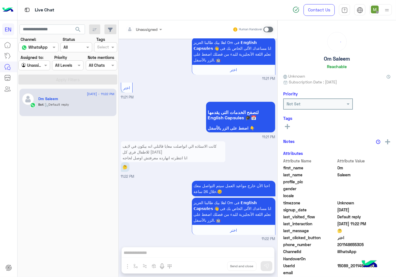
click at [148, 28] on input "text" at bounding box center [136, 29] width 23 height 6
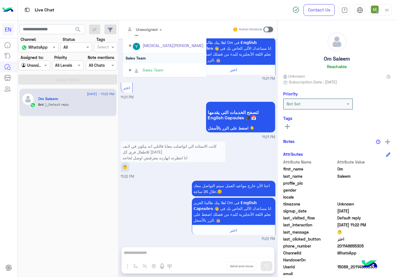
click at [142, 58] on div "Sales Team" at bounding box center [164, 58] width 83 height 10
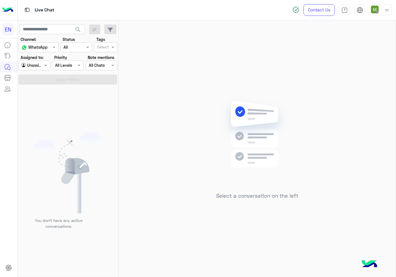
click at [42, 65] on div at bounding box center [34, 65] width 31 height 6
click at [38, 97] on b "Your Inbox" at bounding box center [36, 97] width 19 height 5
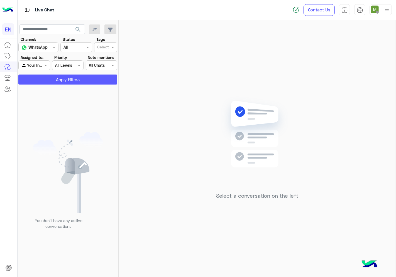
click at [52, 77] on button "Apply Filters" at bounding box center [67, 80] width 99 height 10
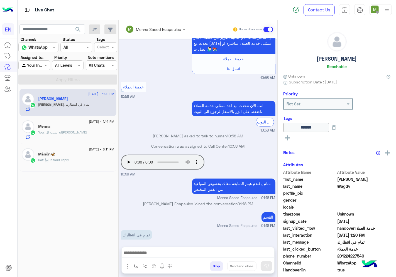
click at [45, 68] on div "Agent Filter Your Inbox" at bounding box center [33, 65] width 31 height 10
click at [41, 86] on b "Unassigned" at bounding box center [37, 87] width 21 height 5
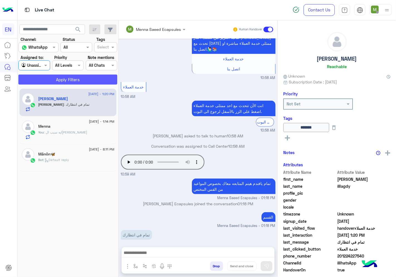
click at [61, 80] on button "Apply Filters" at bounding box center [67, 80] width 99 height 10
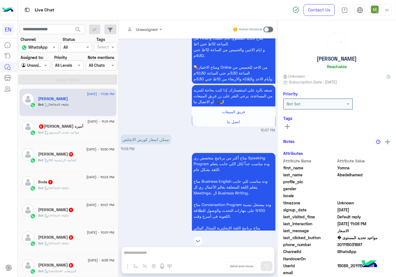
click at [147, 31] on input "text" at bounding box center [136, 29] width 23 height 6
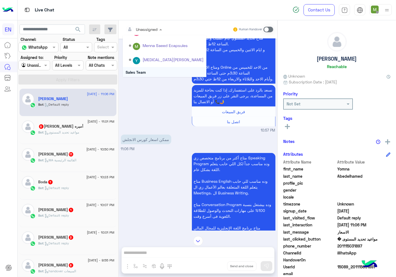
click at [137, 71] on div "Sales Team" at bounding box center [164, 72] width 83 height 10
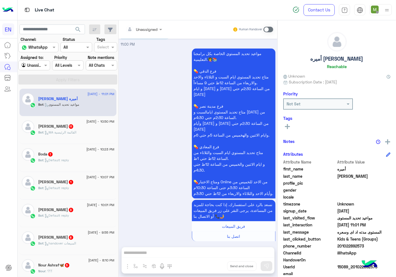
click at [145, 31] on input "text" at bounding box center [136, 29] width 23 height 6
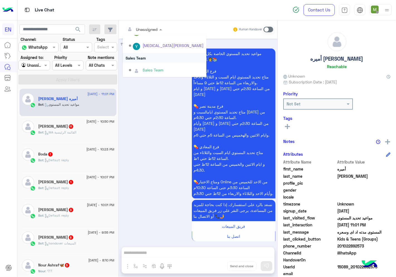
click at [142, 56] on div "Sales Team" at bounding box center [164, 58] width 83 height 10
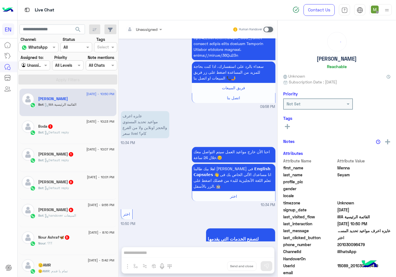
click at [156, 29] on div at bounding box center [144, 29] width 42 height 6
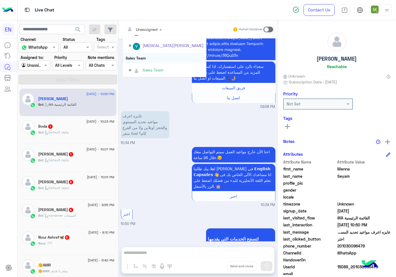
click at [142, 56] on div "Sales Team" at bounding box center [164, 58] width 83 height 10
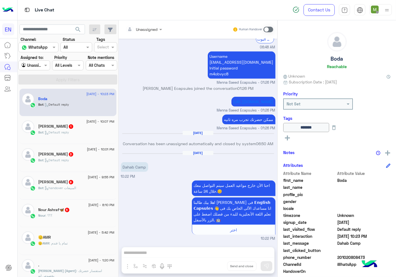
click at [146, 31] on input "text" at bounding box center [136, 29] width 23 height 6
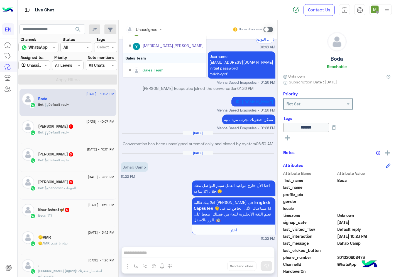
click at [144, 56] on div "Sales Team" at bounding box center [164, 58] width 83 height 10
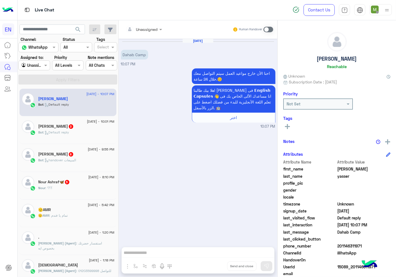
click at [144, 29] on input "text" at bounding box center [136, 29] width 23 height 6
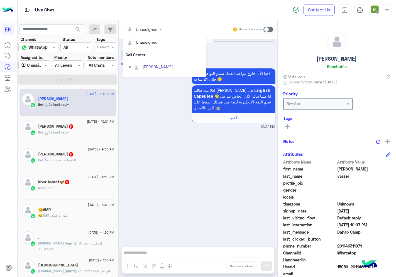
scroll to position [92, 0]
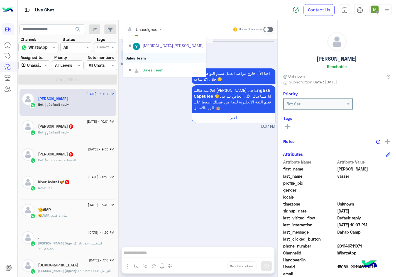
click at [145, 57] on div "Sales Team" at bounding box center [164, 58] width 83 height 10
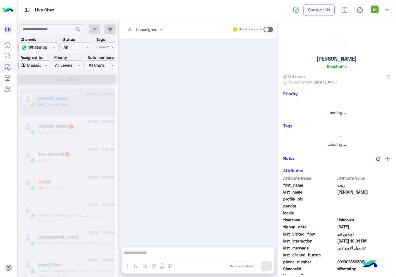
scroll to position [54, 0]
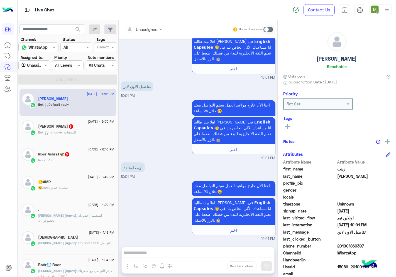
click at [147, 29] on input "text" at bounding box center [136, 29] width 23 height 6
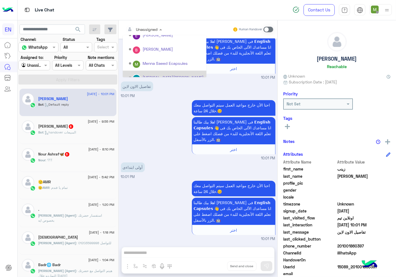
scroll to position [92, 0]
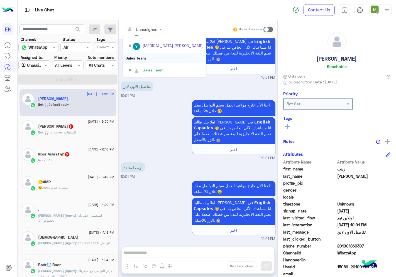
click at [143, 56] on div "Sales Team" at bounding box center [164, 58] width 83 height 10
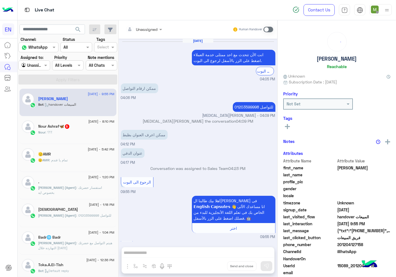
scroll to position [604, 0]
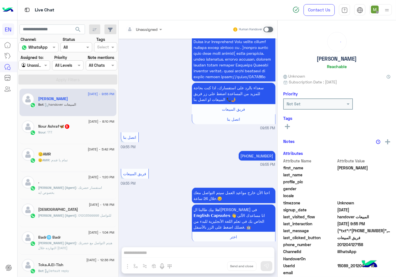
click at [149, 30] on div at bounding box center [144, 29] width 42 height 6
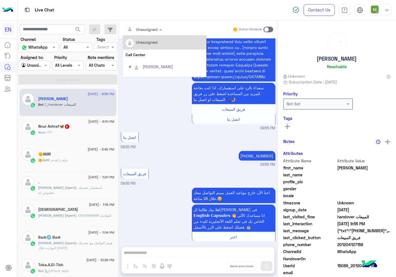
scroll to position [92, 0]
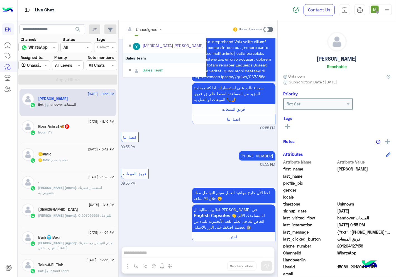
click at [146, 57] on div "Sales Team" at bounding box center [164, 58] width 83 height 10
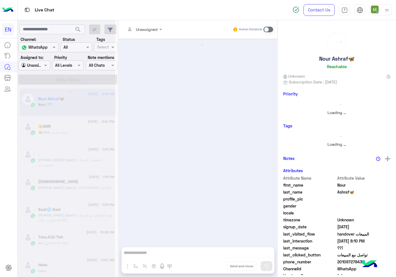
scroll to position [85, 0]
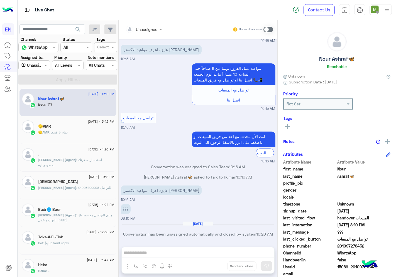
click at [148, 29] on div at bounding box center [144, 29] width 42 height 6
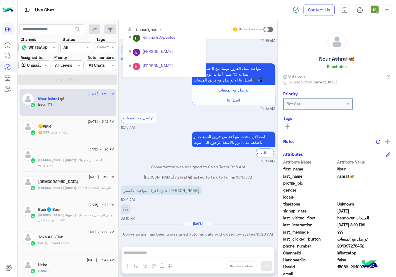
scroll to position [92, 0]
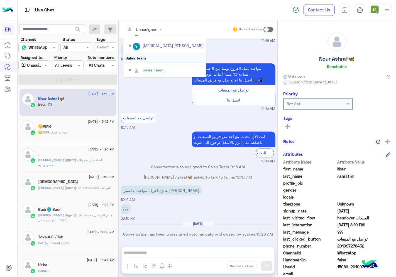
click at [140, 57] on div "Sales Team" at bounding box center [164, 58] width 83 height 10
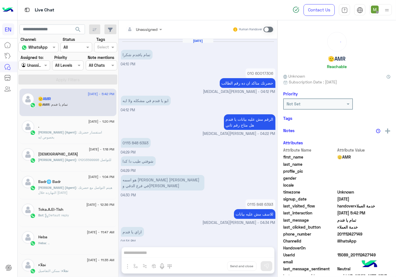
scroll to position [211, 0]
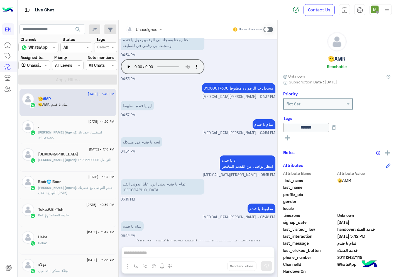
click at [39, 65] on div at bounding box center [34, 65] width 31 height 6
click at [44, 106] on b "Your Team" at bounding box center [36, 108] width 19 height 5
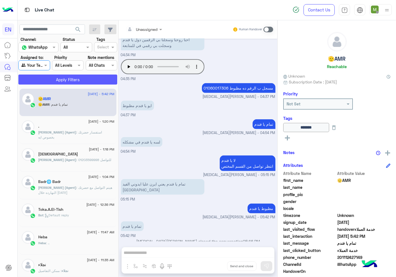
click at [59, 79] on button "Apply Filters" at bounding box center [67, 80] width 99 height 10
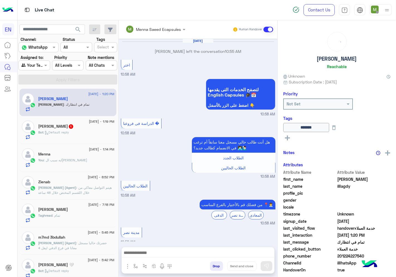
scroll to position [273, 0]
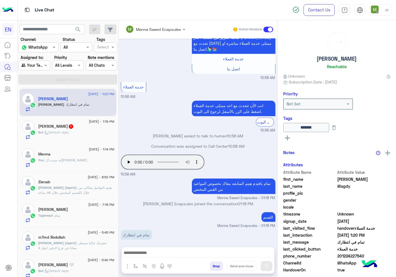
click at [79, 130] on div "Bot : Default reply" at bounding box center [76, 135] width 76 height 10
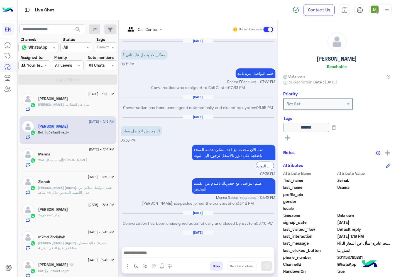
scroll to position [282, 0]
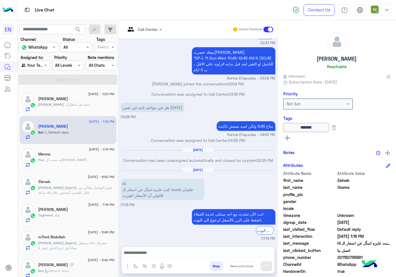
click at [342, 257] on span "201152795881" at bounding box center [363, 258] width 53 height 6
copy span "201152795881"
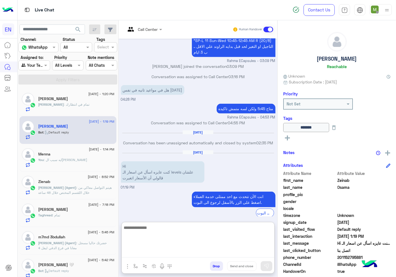
click at [182, 250] on textarea at bounding box center [198, 240] width 152 height 33
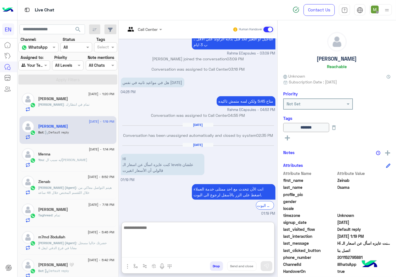
scroll to position [307, 0]
click at [207, 233] on textarea at bounding box center [198, 240] width 152 height 33
click at [181, 229] on textarea "**********" at bounding box center [198, 240] width 152 height 33
click at [141, 233] on textarea "**********" at bounding box center [198, 240] width 152 height 33
type textarea "**********"
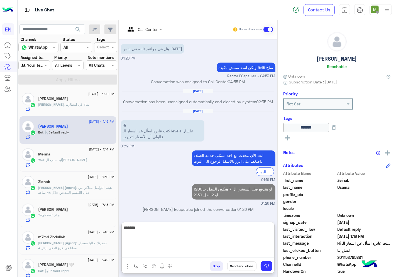
scroll to position [340, 0]
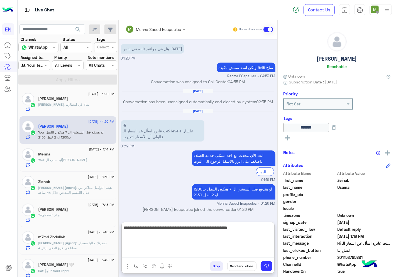
type textarea "**********"
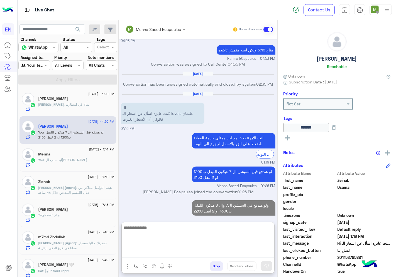
scroll to position [364, 0]
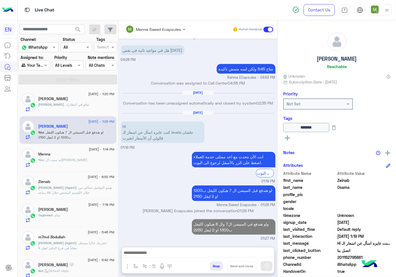
click at [41, 67] on div at bounding box center [34, 65] width 31 height 6
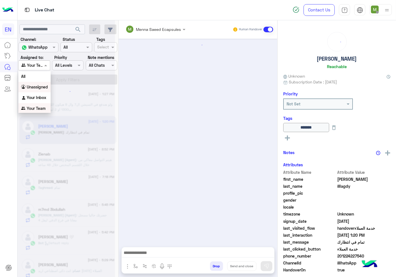
scroll to position [273, 0]
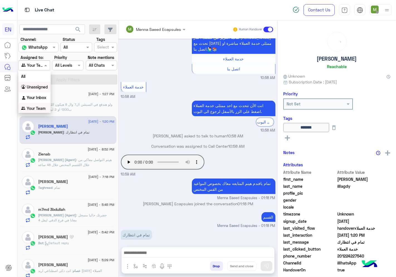
click at [42, 87] on b "Unassigned" at bounding box center [37, 87] width 21 height 5
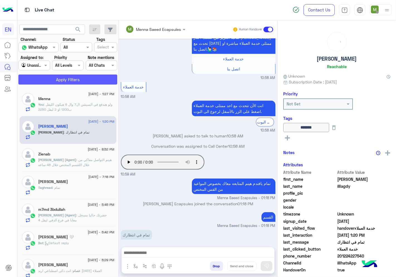
click at [73, 79] on button "Apply Filters" at bounding box center [67, 80] width 99 height 10
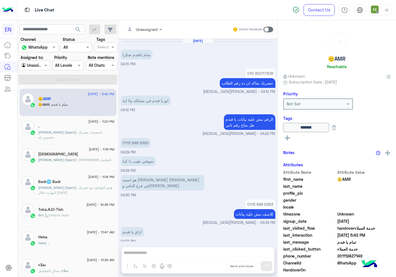
scroll to position [211, 0]
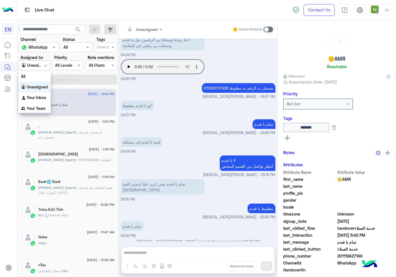
click at [39, 63] on div at bounding box center [34, 65] width 31 height 6
drag, startPoint x: 38, startPoint y: 97, endPoint x: 47, endPoint y: 83, distance: 15.8
click at [39, 97] on b "Your Inbox" at bounding box center [36, 97] width 19 height 5
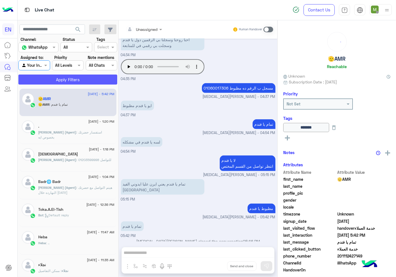
click at [50, 79] on button "Apply Filters" at bounding box center [67, 80] width 99 height 10
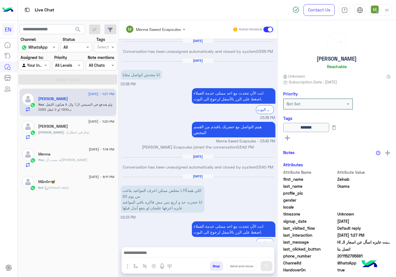
scroll to position [283, 0]
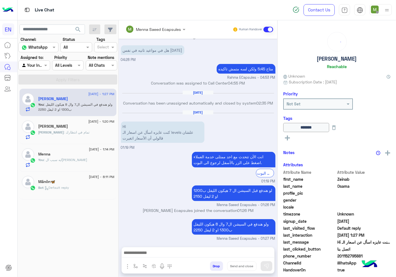
drag, startPoint x: 38, startPoint y: 65, endPoint x: 38, endPoint y: 68, distance: 3.1
click at [38, 65] on div at bounding box center [34, 65] width 31 height 6
drag, startPoint x: 39, startPoint y: 105, endPoint x: 54, endPoint y: 83, distance: 26.0
click at [40, 106] on b "Your Team" at bounding box center [36, 108] width 19 height 5
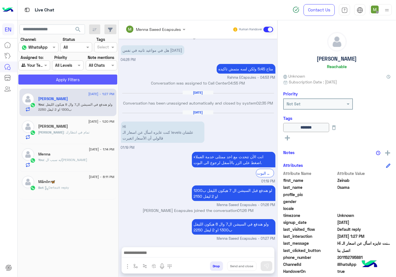
click at [62, 75] on button "Apply Filters" at bounding box center [67, 80] width 99 height 10
